Goal: Answer question/provide support: Share knowledge or assist other users

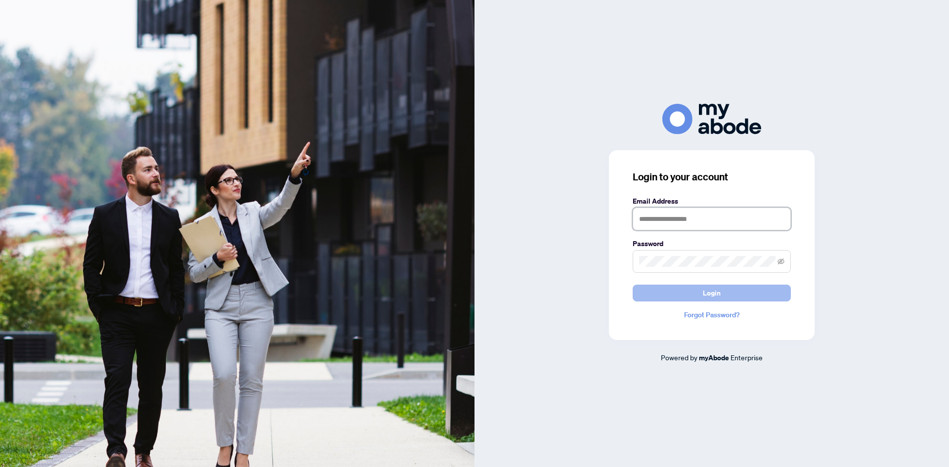
type input "**********"
click at [752, 295] on button "Login" at bounding box center [712, 293] width 158 height 17
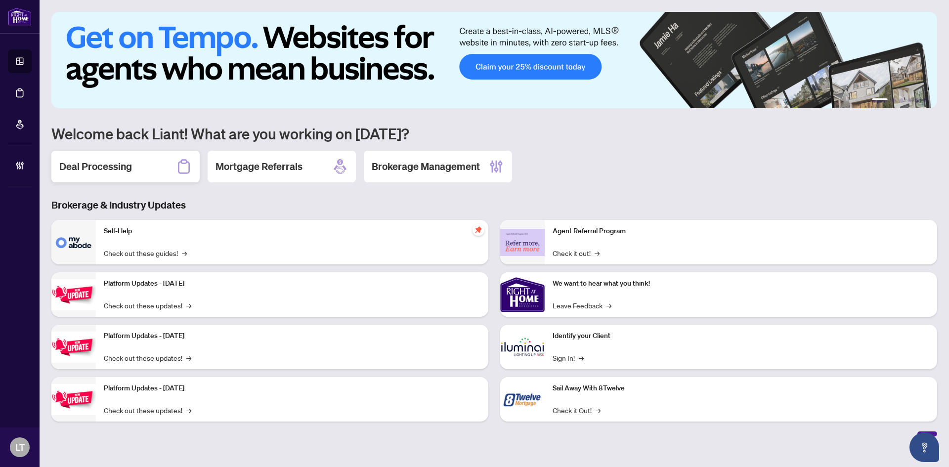
click at [133, 168] on div "Deal Processing" at bounding box center [125, 167] width 148 height 32
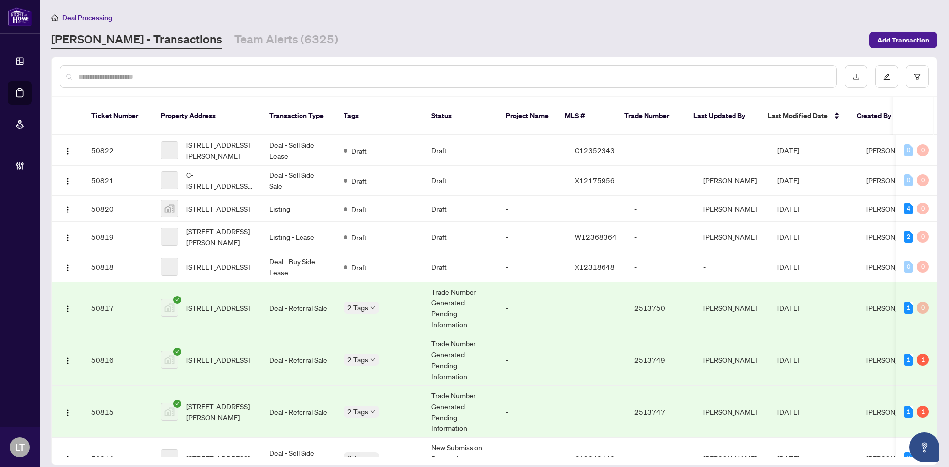
click at [274, 76] on input "text" at bounding box center [453, 76] width 750 height 11
paste input "*****"
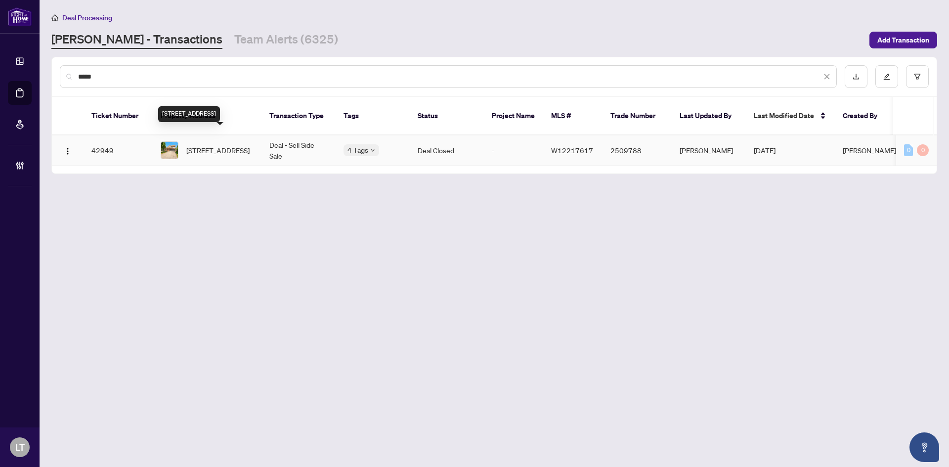
type input "*****"
click at [237, 145] on span "[STREET_ADDRESS]" at bounding box center [217, 150] width 63 height 11
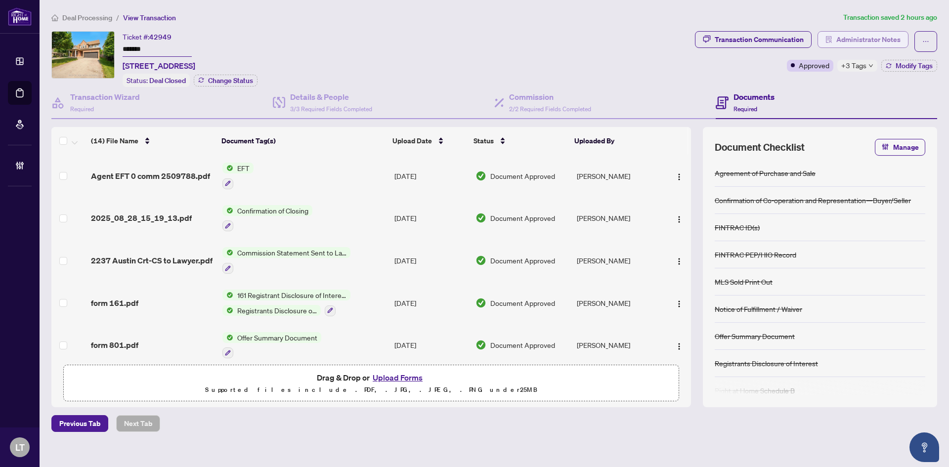
click at [851, 47] on button "Administrator Notes" at bounding box center [863, 39] width 91 height 17
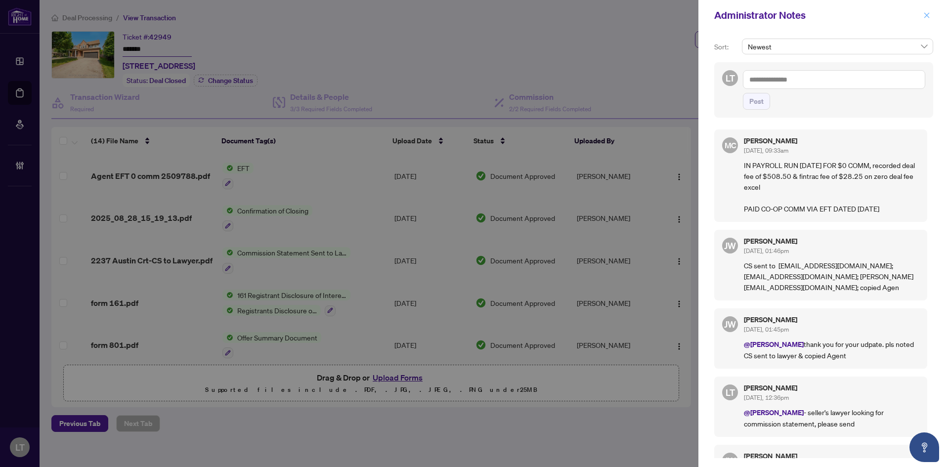
click at [928, 17] on icon "close" at bounding box center [926, 15] width 7 height 7
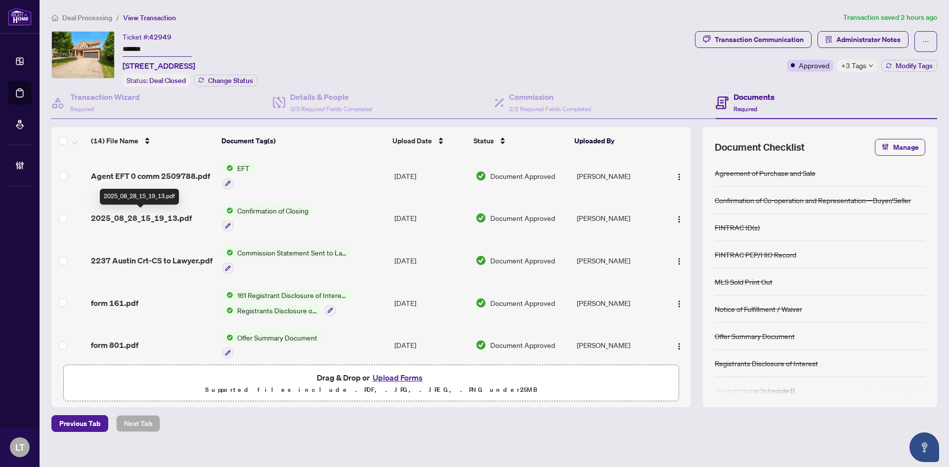
click at [177, 216] on span "2025_08_28_15_19_13.pdf" at bounding box center [141, 218] width 101 height 12
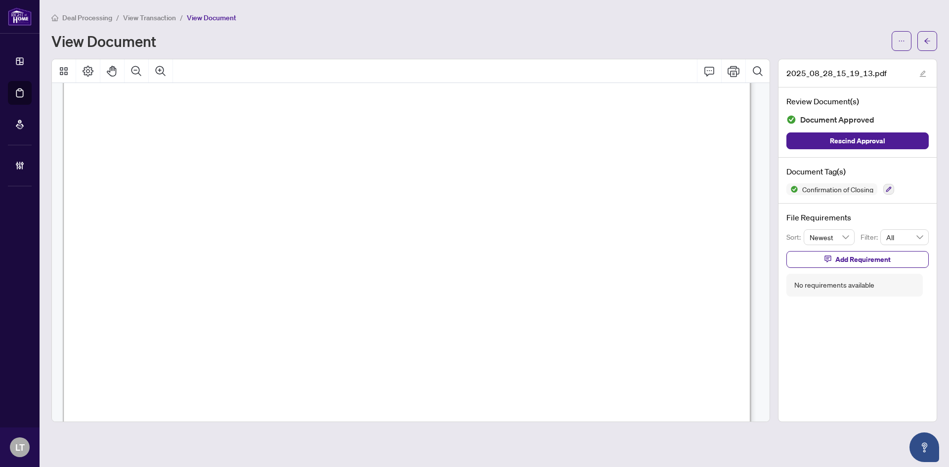
scroll to position [247, 0]
click at [934, 43] on button "button" at bounding box center [928, 41] width 20 height 20
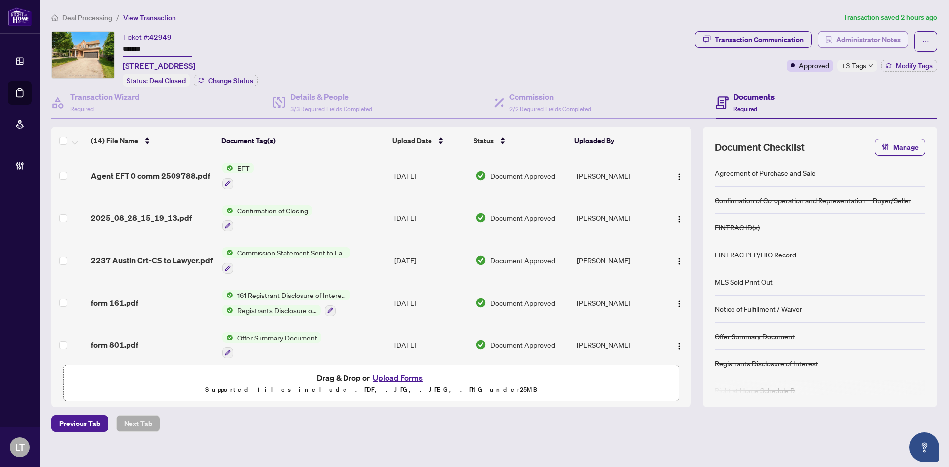
click at [864, 44] on span "Administrator Notes" at bounding box center [868, 40] width 64 height 16
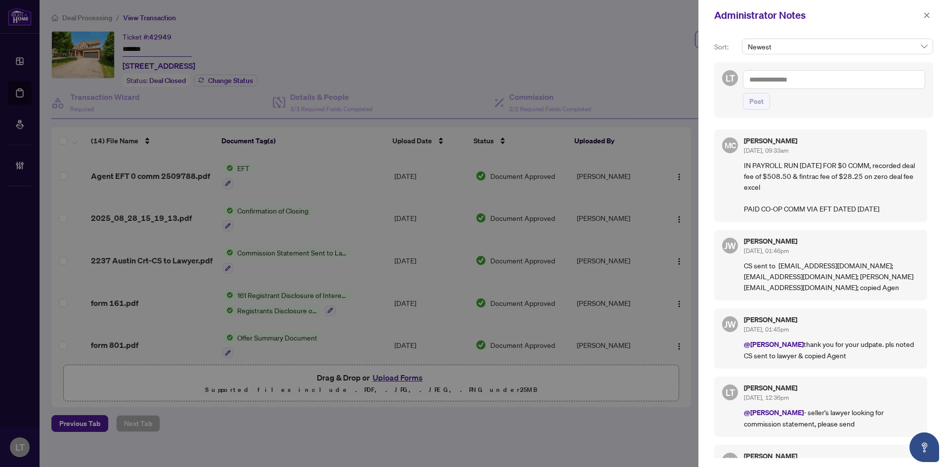
click at [783, 72] on textarea at bounding box center [834, 79] width 182 height 19
click at [787, 87] on b "[PERSON_NAME]" at bounding box center [799, 86] width 53 height 9
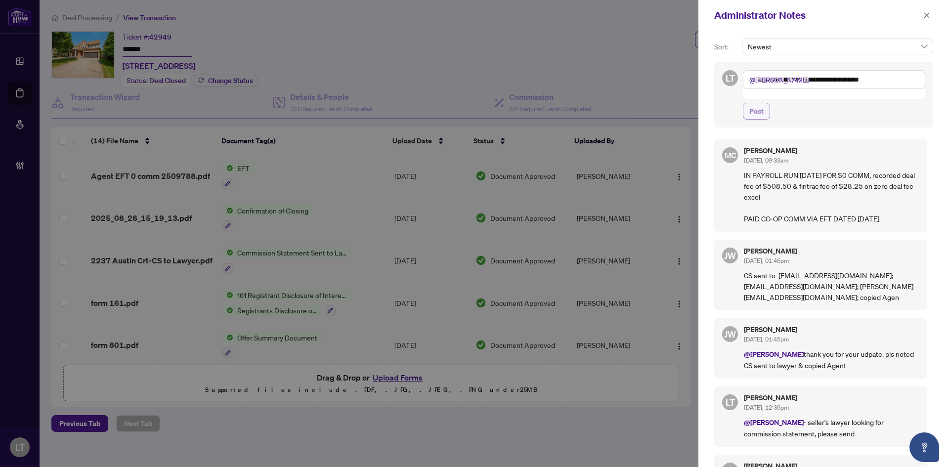
type textarea "**********"
click at [763, 103] on span "Post" at bounding box center [756, 111] width 14 height 16
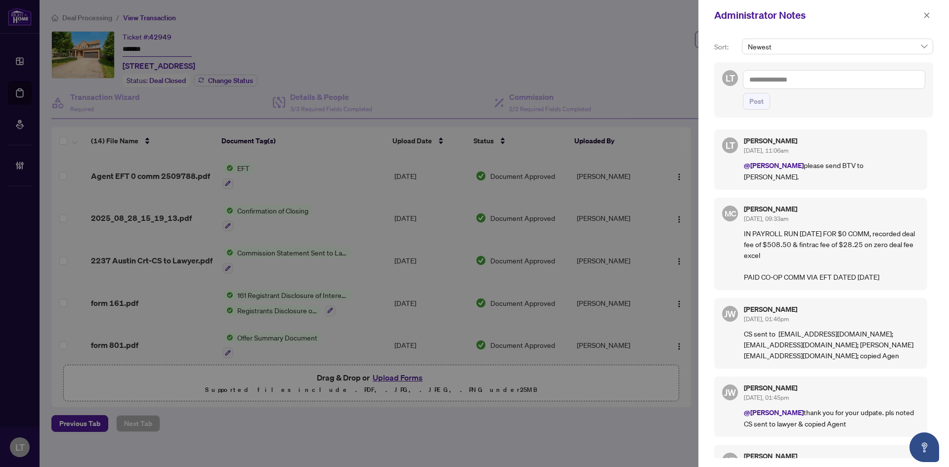
click at [157, 177] on div at bounding box center [474, 233] width 949 height 467
click at [929, 20] on span "button" at bounding box center [926, 15] width 7 height 16
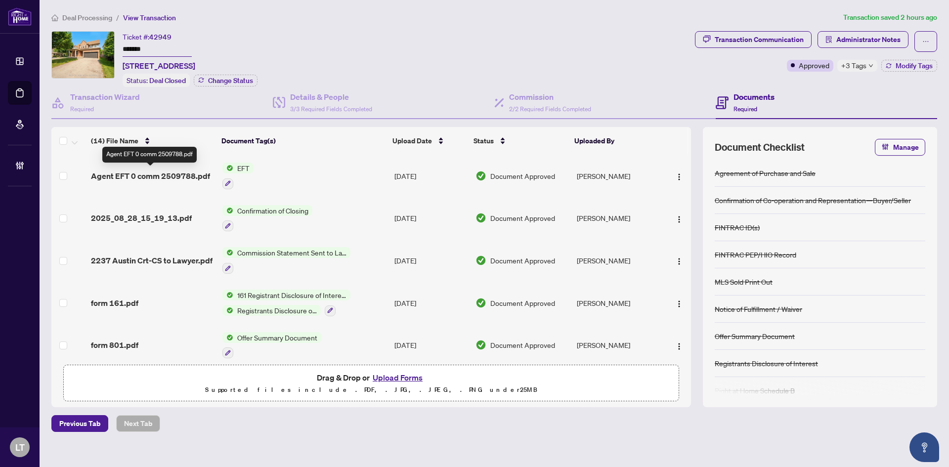
click at [161, 176] on span "Agent EFT 0 comm 2509788.pdf" at bounding box center [150, 176] width 119 height 12
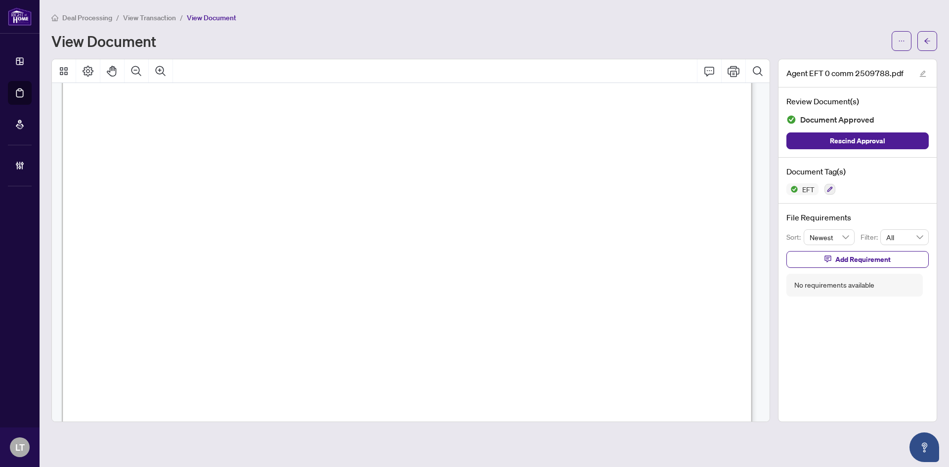
scroll to position [328, 0]
click at [925, 38] on icon "arrow-left" at bounding box center [927, 41] width 7 height 7
